Goal: Navigation & Orientation: Understand site structure

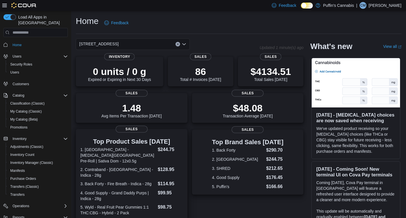
scroll to position [119, 0]
